Goal: Task Accomplishment & Management: Use online tool/utility

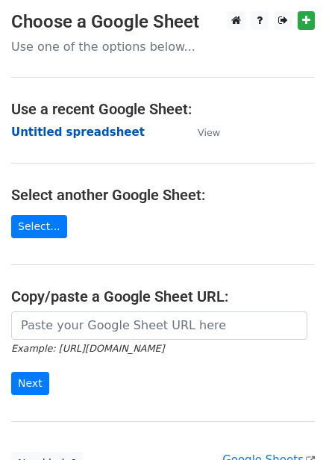
click at [110, 131] on strong "Untitled spreadsheet" at bounding box center [78, 131] width 134 height 13
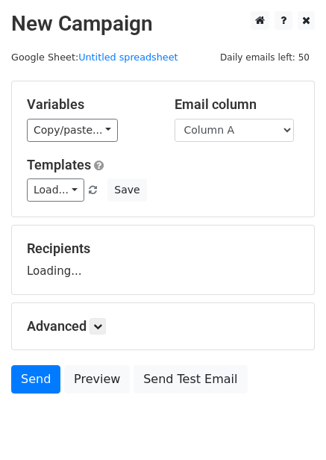
scroll to position [60, 0]
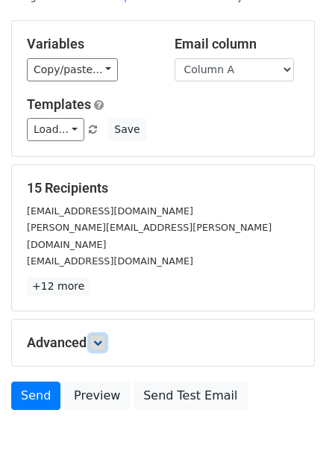
click at [100, 338] on icon at bounding box center [97, 342] width 9 height 9
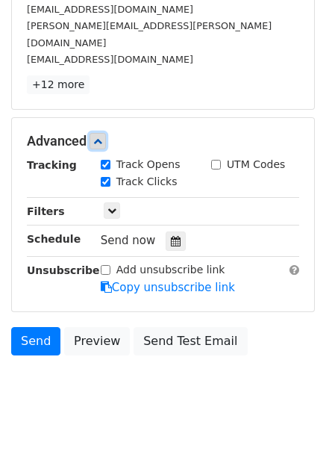
scroll to position [263, 0]
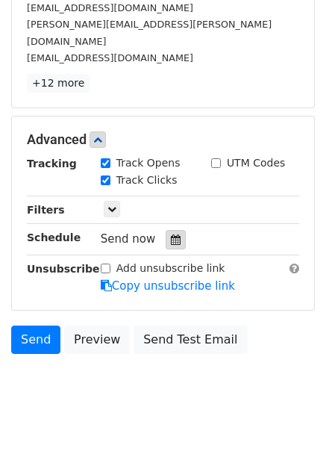
click at [171, 234] on icon at bounding box center [176, 239] width 10 height 10
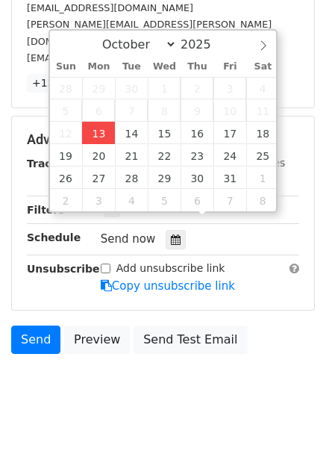
type input "2025-10-13 12:00"
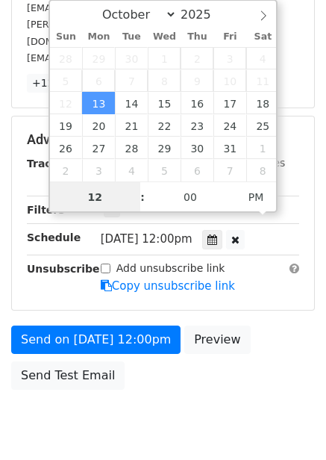
scroll to position [1, 0]
type input "4"
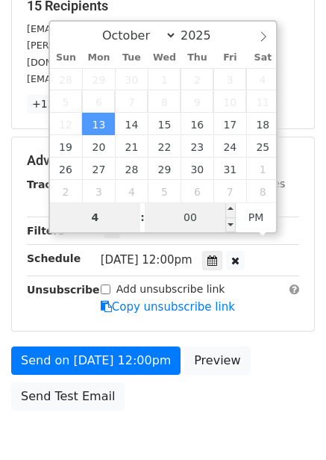
scroll to position [263, 0]
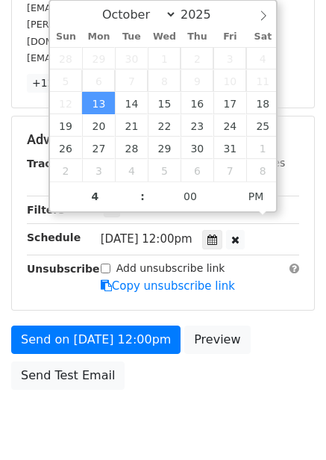
type input "2025-10-13 16:00"
click at [264, 325] on div "Send on Oct 13 at 12:00pm Preview Send Test Email" at bounding box center [163, 361] width 326 height 72
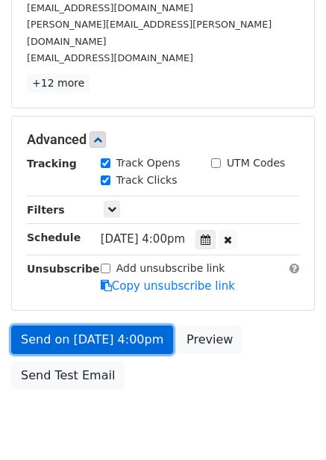
click at [124, 328] on link "Send on Oct 13 at 4:00pm" at bounding box center [92, 339] width 162 height 28
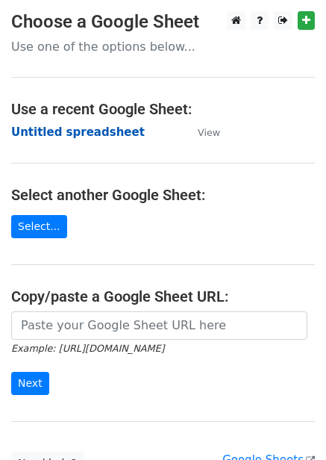
click at [68, 139] on strong "Untitled spreadsheet" at bounding box center [78, 131] width 134 height 13
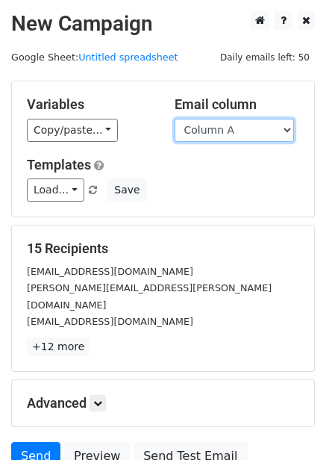
click at [260, 135] on select "Column A Column B Column C Column D Column E" at bounding box center [234, 130] width 119 height 23
select select "Column B"
click at [175, 119] on select "Column A Column B Column C Column D Column E" at bounding box center [234, 130] width 119 height 23
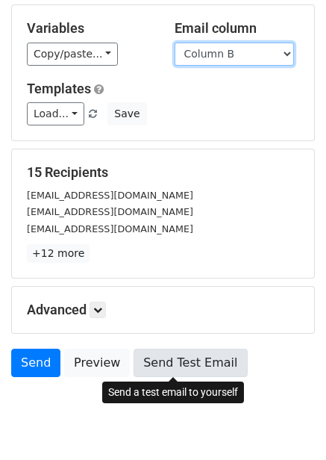
scroll to position [120, 0]
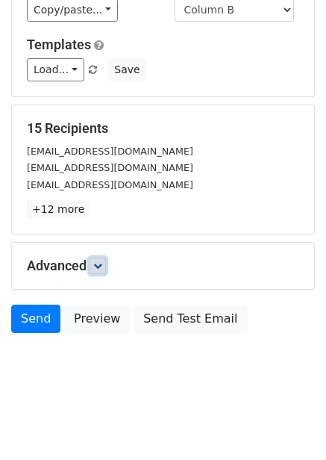
click at [102, 268] on icon at bounding box center [97, 265] width 9 height 9
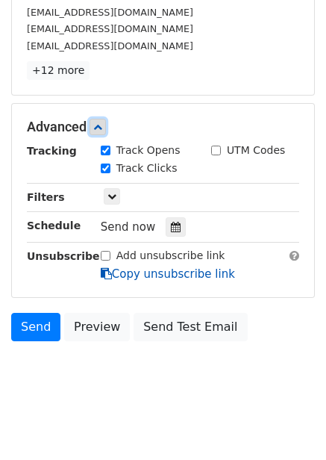
scroll to position [266, 0]
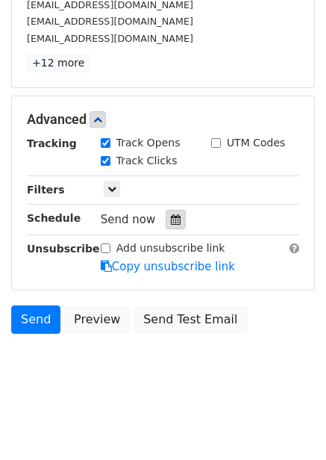
click at [171, 222] on icon at bounding box center [176, 219] width 10 height 10
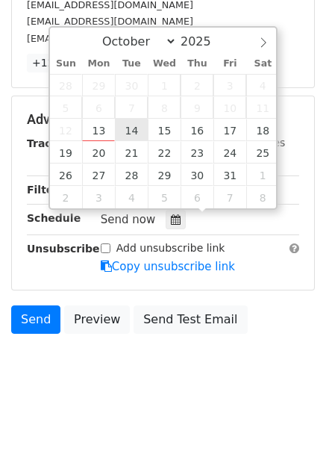
type input "2025-10-14 12:00"
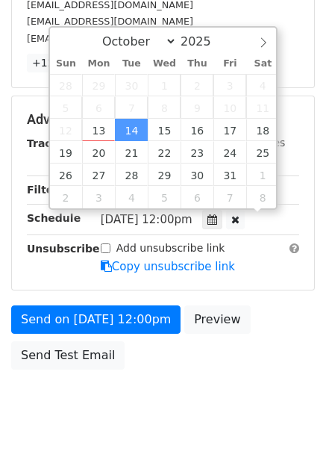
scroll to position [1, 0]
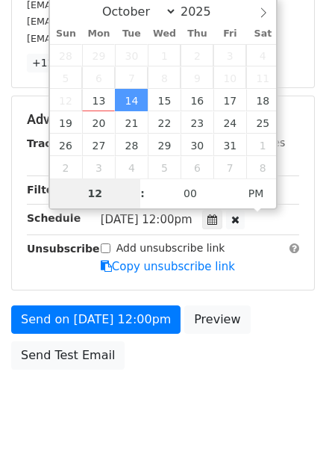
type input "5"
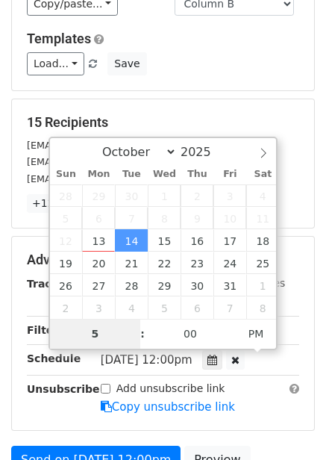
scroll to position [302, 0]
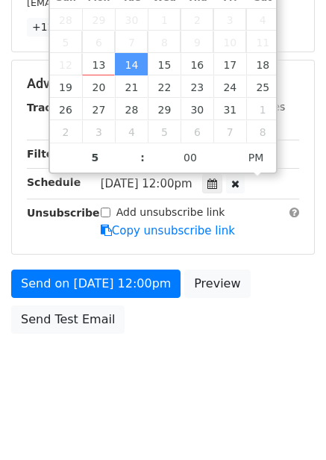
type input "2025-10-14 17:00"
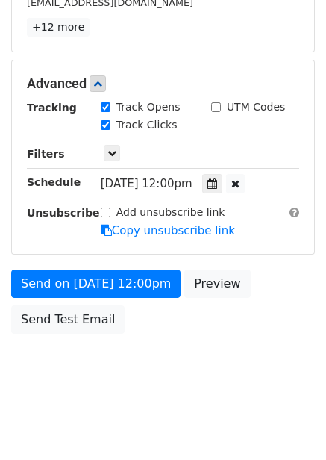
click at [284, 366] on body "New Campaign Daily emails left: 50 Google Sheet: Untitled spreadsheet Variables…" at bounding box center [163, 55] width 326 height 692
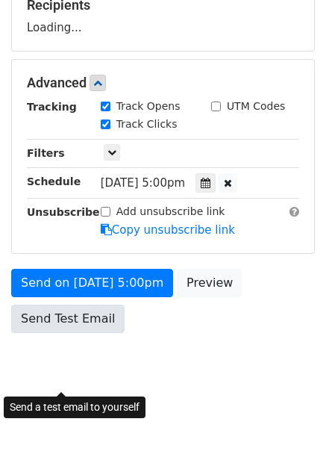
scroll to position [243, 0]
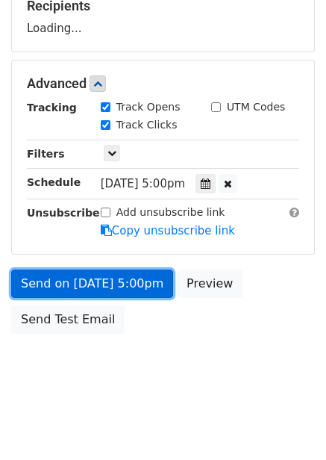
click at [132, 286] on link "Send on Oct 14 at 5:00pm" at bounding box center [92, 283] width 162 height 28
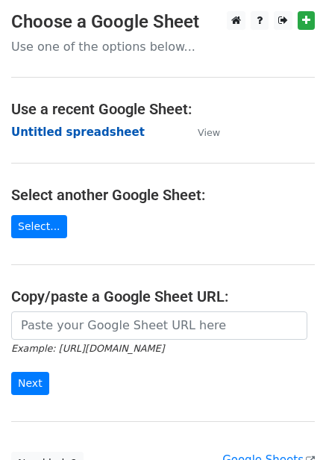
click at [84, 127] on strong "Untitled spreadsheet" at bounding box center [78, 131] width 134 height 13
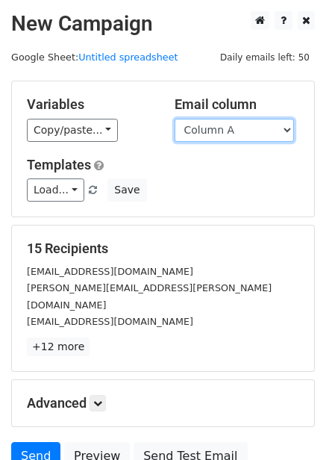
drag, startPoint x: 274, startPoint y: 131, endPoint x: 272, endPoint y: 141, distance: 10.0
click at [274, 131] on select "Column A Column B Column C Column D Column E" at bounding box center [234, 130] width 119 height 23
select select "Column C"
click at [175, 119] on select "Column A Column B Column C Column D Column E" at bounding box center [234, 130] width 119 height 23
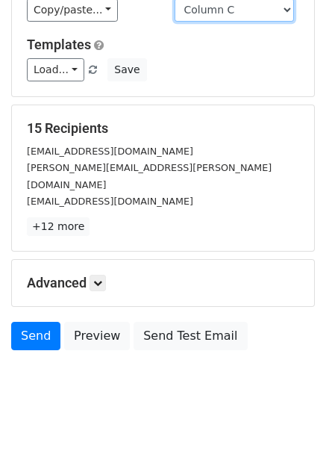
scroll to position [60, 0]
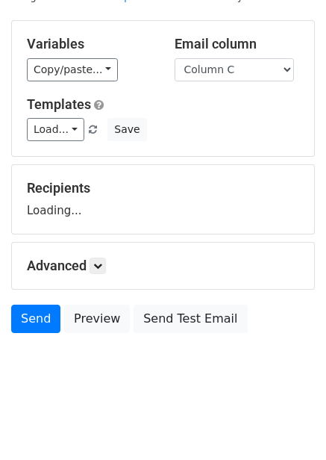
click at [92, 268] on h5 "Advanced" at bounding box center [163, 265] width 272 height 16
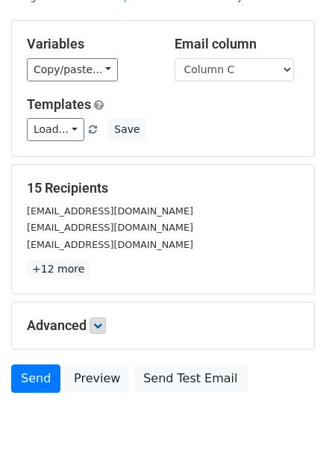
click at [96, 264] on p "+12 more" at bounding box center [163, 269] width 272 height 19
click at [100, 319] on link at bounding box center [98, 325] width 16 height 16
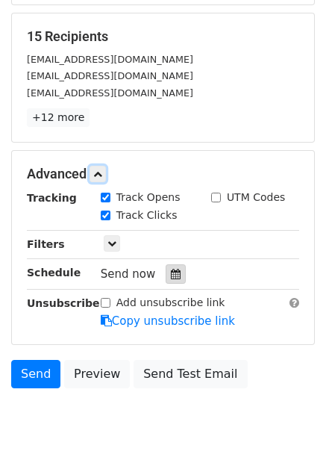
scroll to position [242, 0]
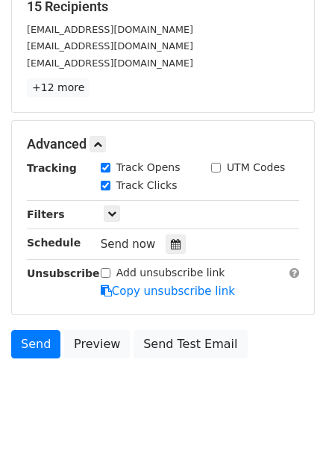
click at [172, 254] on div "Tracking Track Opens UTM Codes Track Clicks Filters Only include spreadsheet ro…" at bounding box center [163, 230] width 272 height 140
click at [172, 252] on div at bounding box center [176, 243] width 20 height 19
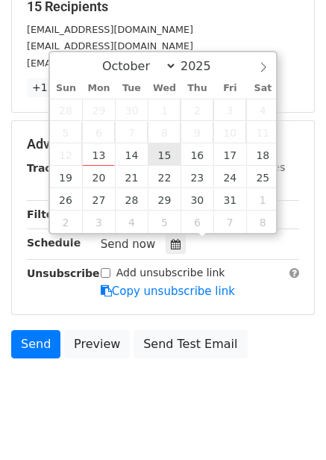
type input "2025-10-15 12:00"
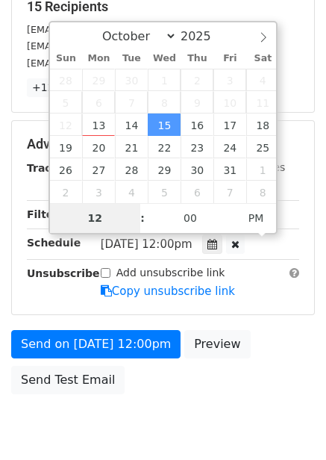
type input "6"
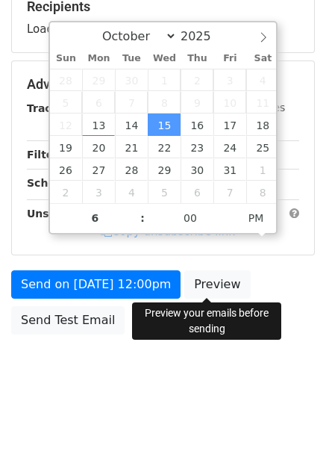
type input "2025-10-15 18:00"
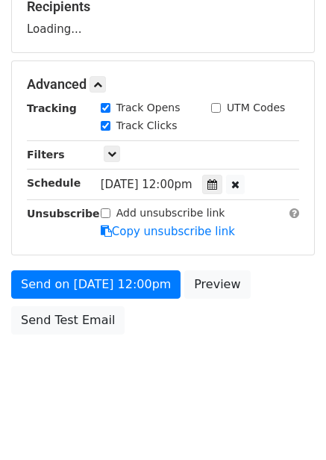
click at [250, 327] on div "Send on Oct 15 at 12:00pm Preview Send Test Email" at bounding box center [163, 306] width 326 height 72
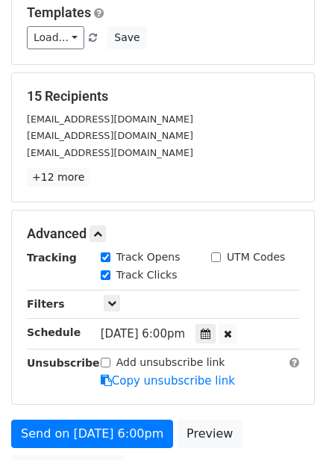
scroll to position [302, 0]
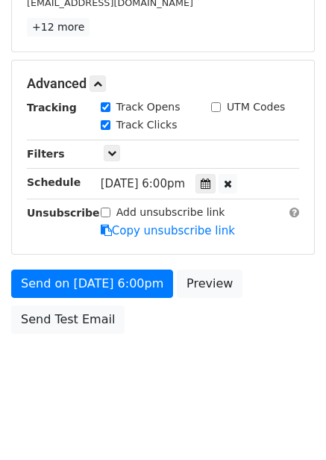
click at [149, 298] on div "Send on Oct 15 at 6:00pm Preview Send Test Email" at bounding box center [163, 305] width 326 height 72
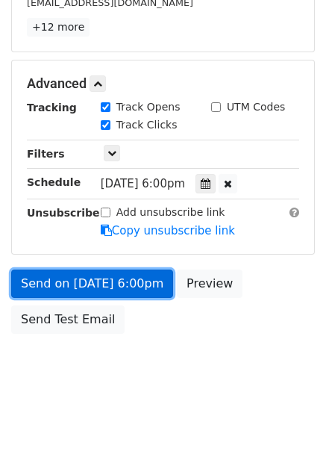
click at [149, 288] on link "Send on Oct 15 at 6:00pm" at bounding box center [92, 283] width 162 height 28
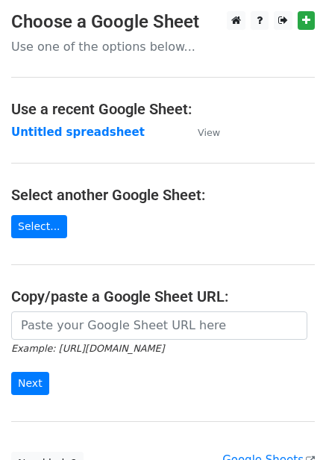
click at [112, 137] on strong "Untitled spreadsheet" at bounding box center [78, 131] width 134 height 13
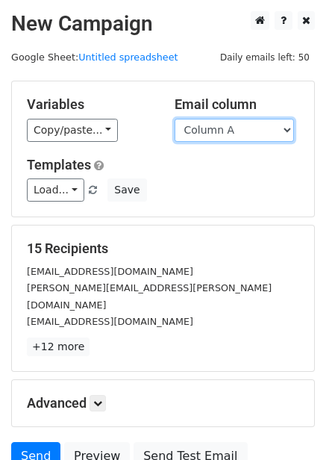
click at [248, 131] on select "Column A Column B Column C Column D Column E" at bounding box center [234, 130] width 119 height 23
select select "Column D"
click at [175, 119] on select "Column A Column B Column C Column D Column E" at bounding box center [234, 130] width 119 height 23
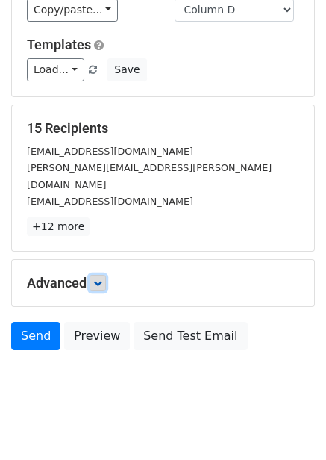
click at [106, 275] on link at bounding box center [98, 283] width 16 height 16
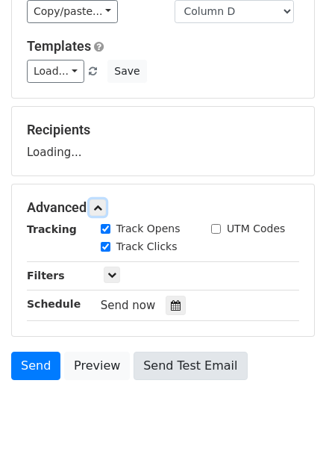
scroll to position [188, 0]
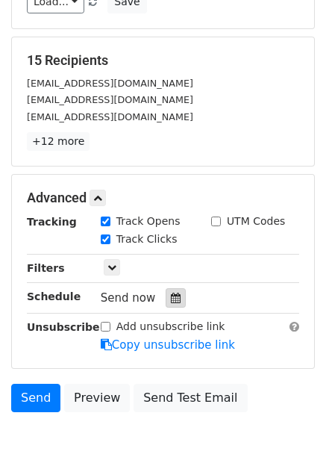
click at [171, 296] on icon at bounding box center [176, 298] width 10 height 10
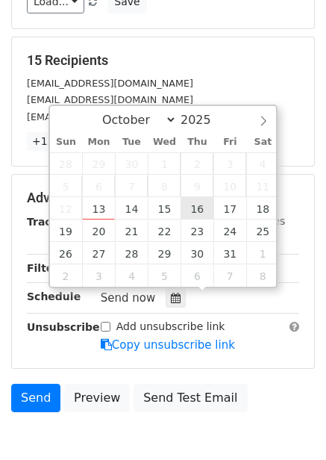
type input "2025-10-16 12:00"
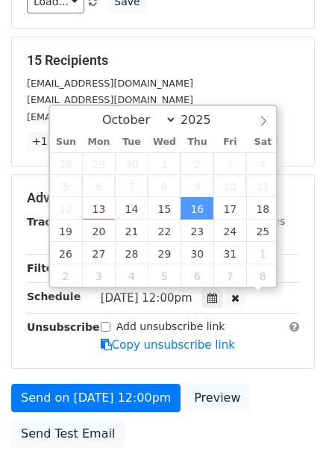
scroll to position [1, 0]
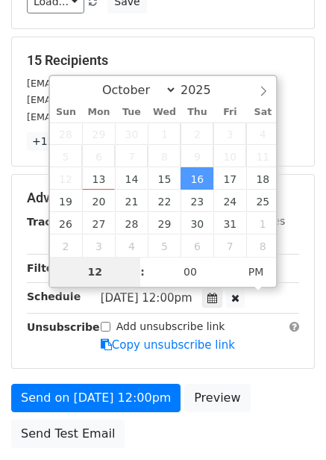
type input "7"
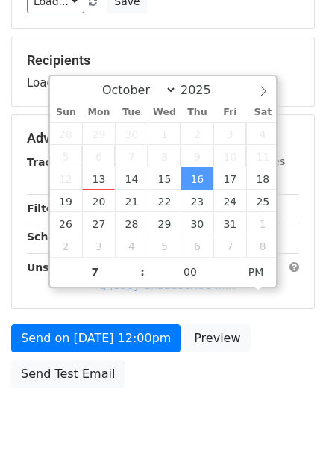
type input "2025-10-16 19:00"
click at [257, 322] on form "Variables Copy/paste... {{Column A}} {{Column B}} {{Column C}} {{Column D}} {{C…" at bounding box center [163, 144] width 304 height 503
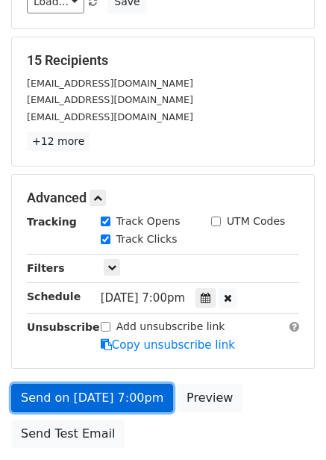
click at [142, 403] on link "Send on Oct 16 at 7:00pm" at bounding box center [92, 398] width 162 height 28
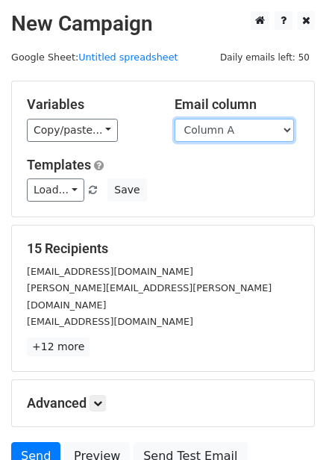
click at [237, 128] on select "Column A Column B Column C Column D Column E" at bounding box center [234, 130] width 119 height 23
select select "Column E"
click at [175, 119] on select "Column A Column B Column C Column D Column E" at bounding box center [234, 130] width 119 height 23
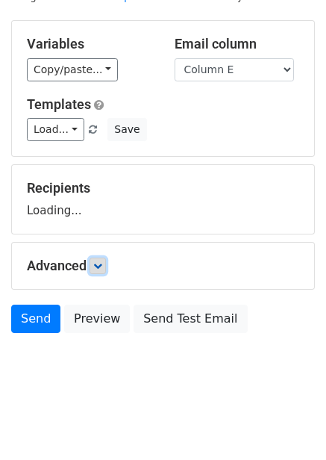
click at [99, 268] on icon at bounding box center [97, 265] width 9 height 9
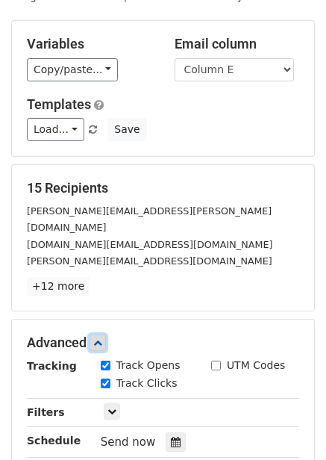
scroll to position [261, 0]
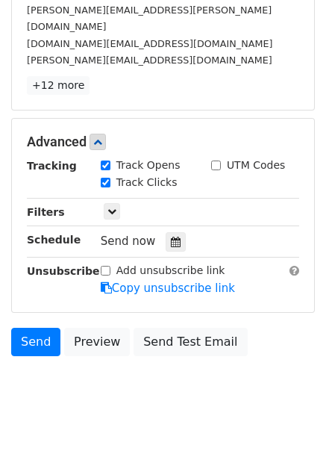
click at [173, 237] on div "Tracking Track Opens UTM Codes Track Clicks Filters Only include spreadsheet ro…" at bounding box center [163, 227] width 272 height 140
click at [171, 237] on icon at bounding box center [176, 242] width 10 height 10
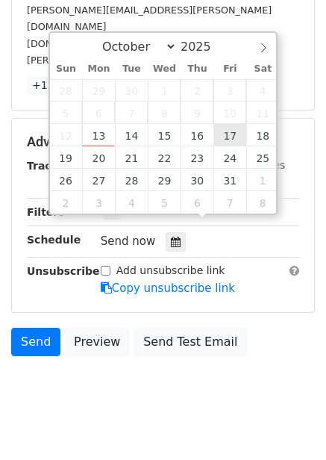
type input "[DATE] 12:00"
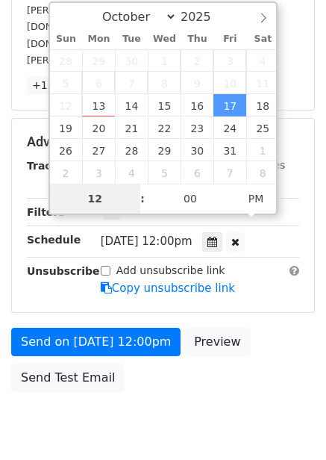
type input "8"
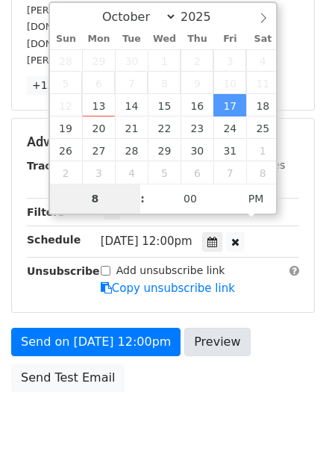
scroll to position [243, 0]
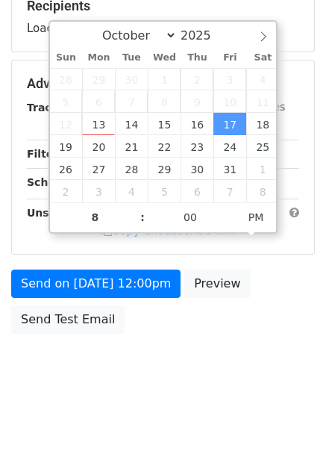
type input "[DATE] 20:00"
click at [287, 350] on body "New Campaign Daily emails left: 50 Google Sheet: Untitled spreadsheet Variables…" at bounding box center [163, 85] width 326 height 632
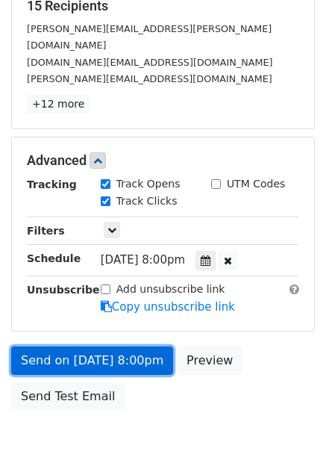
click at [140, 348] on link "Send on [DATE] 8:00pm" at bounding box center [92, 360] width 162 height 28
